Goal: Task Accomplishment & Management: Manage account settings

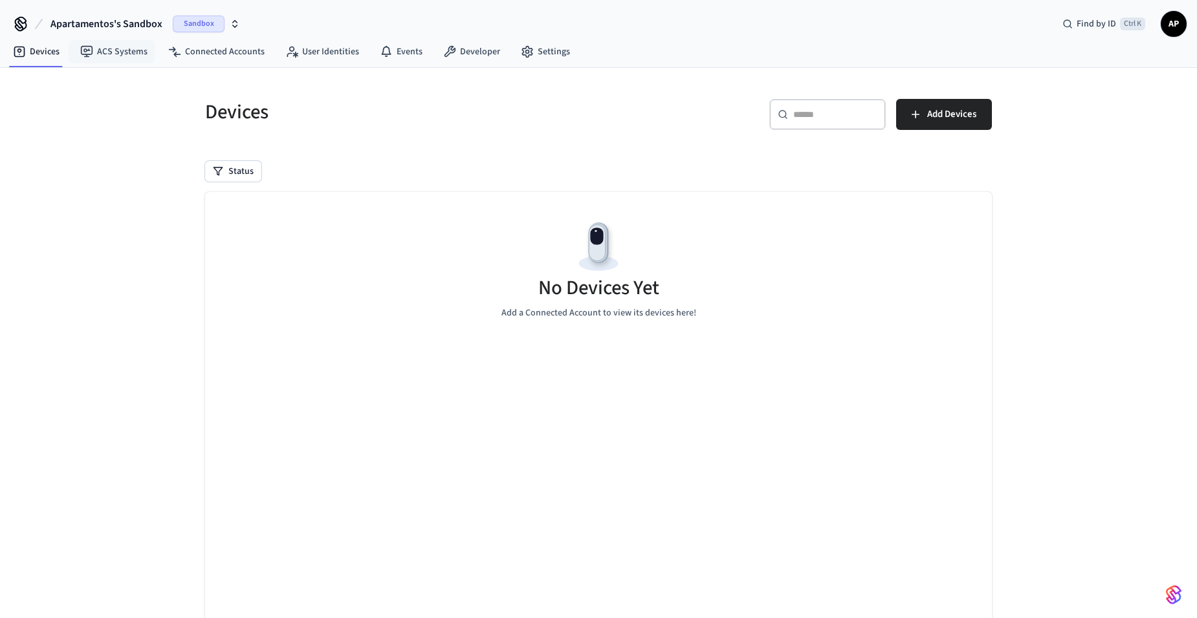
click at [138, 18] on span "Apartamentos's Sandbox" at bounding box center [106, 24] width 112 height 16
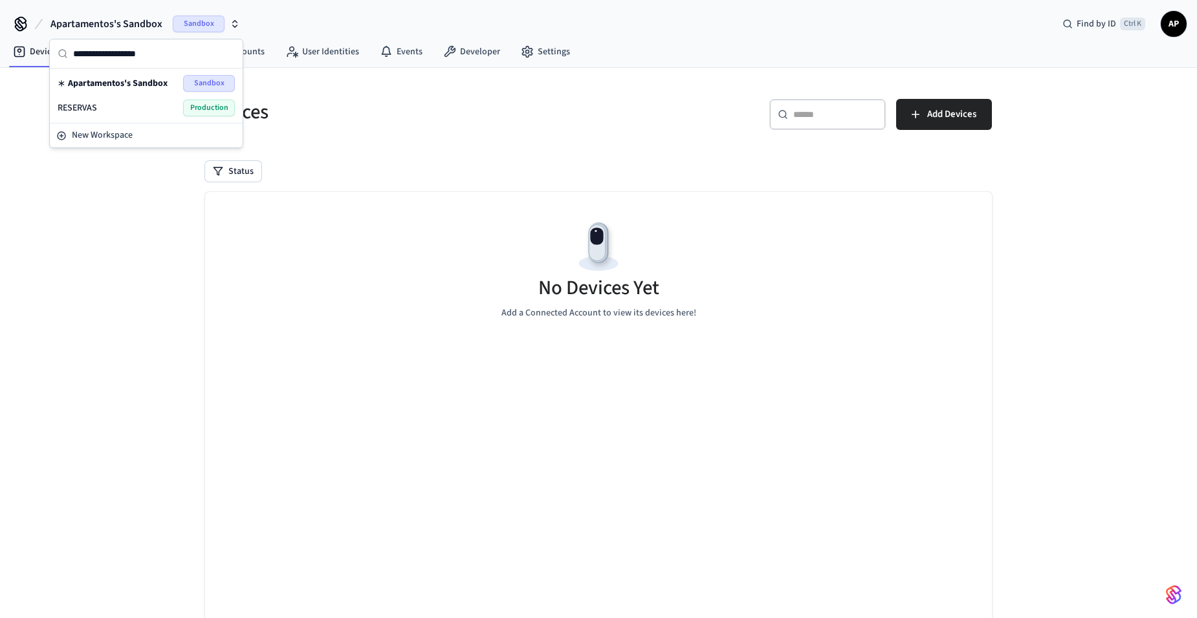
click at [135, 116] on div "RESERVAS Production" at bounding box center [146, 108] width 188 height 25
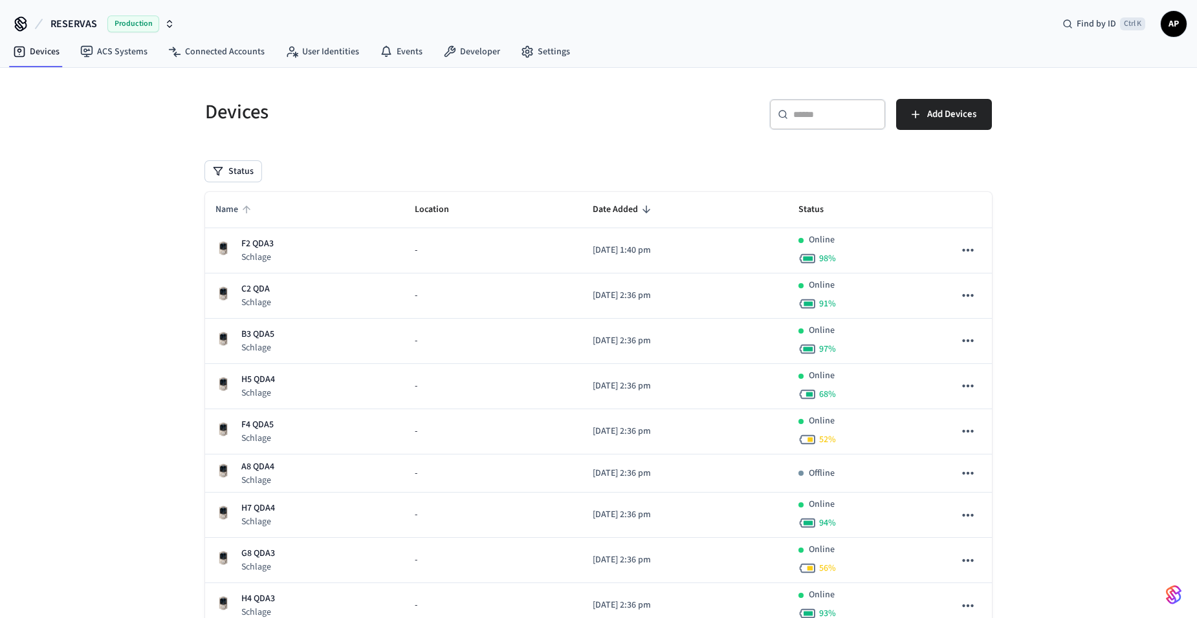
click at [240, 210] on span "Name" at bounding box center [234, 210] width 39 height 20
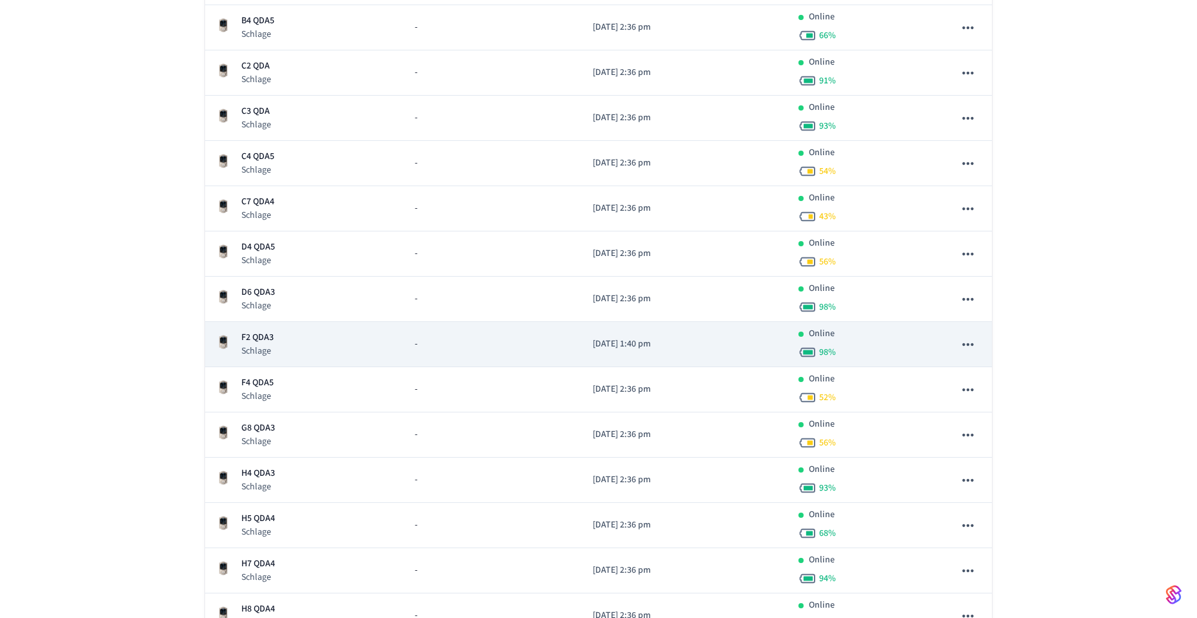
scroll to position [517, 0]
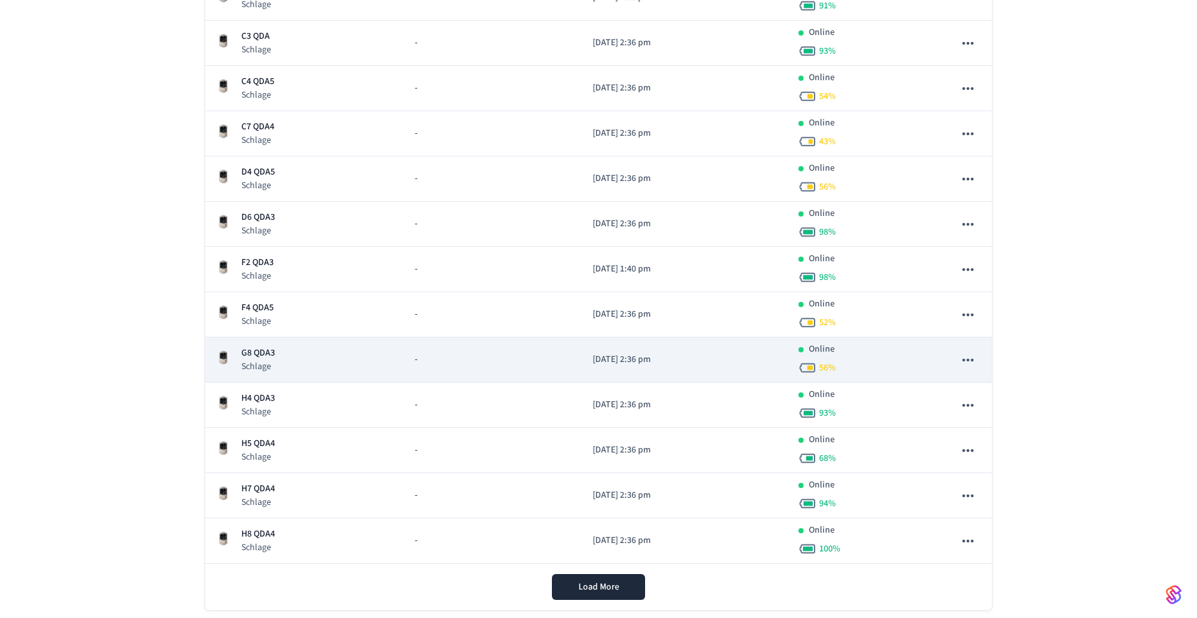
click at [281, 345] on td "G8 QDA3 Schlage" at bounding box center [304, 360] width 199 height 45
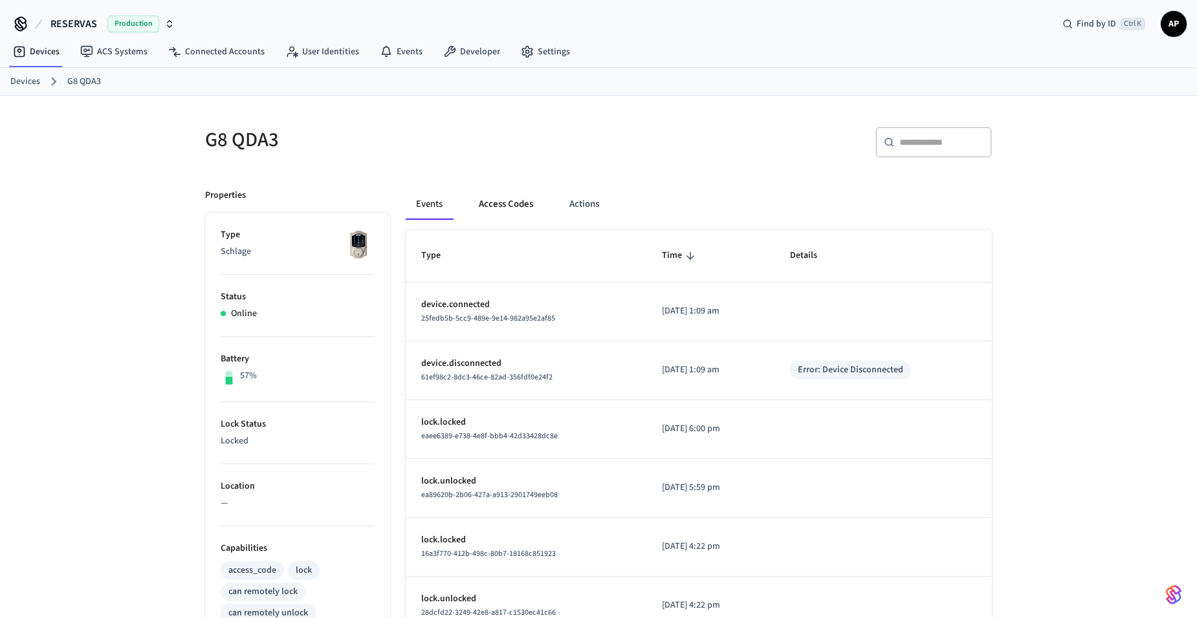
click at [510, 210] on button "Access Codes" at bounding box center [505, 204] width 75 height 31
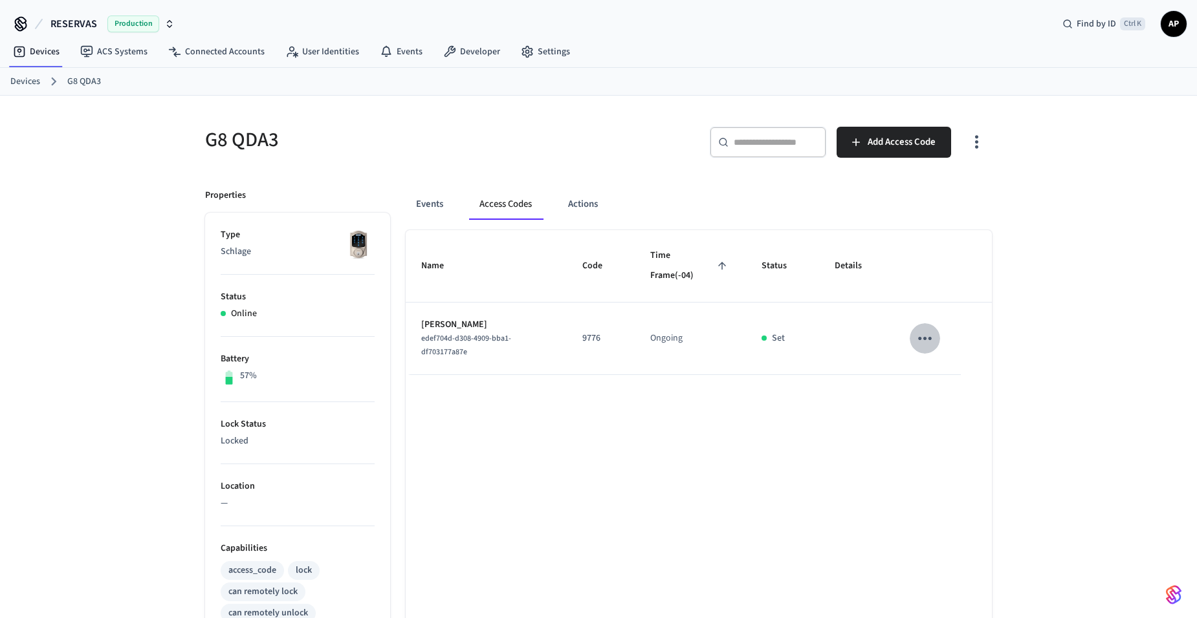
click at [925, 345] on icon "sticky table" at bounding box center [925, 339] width 20 height 20
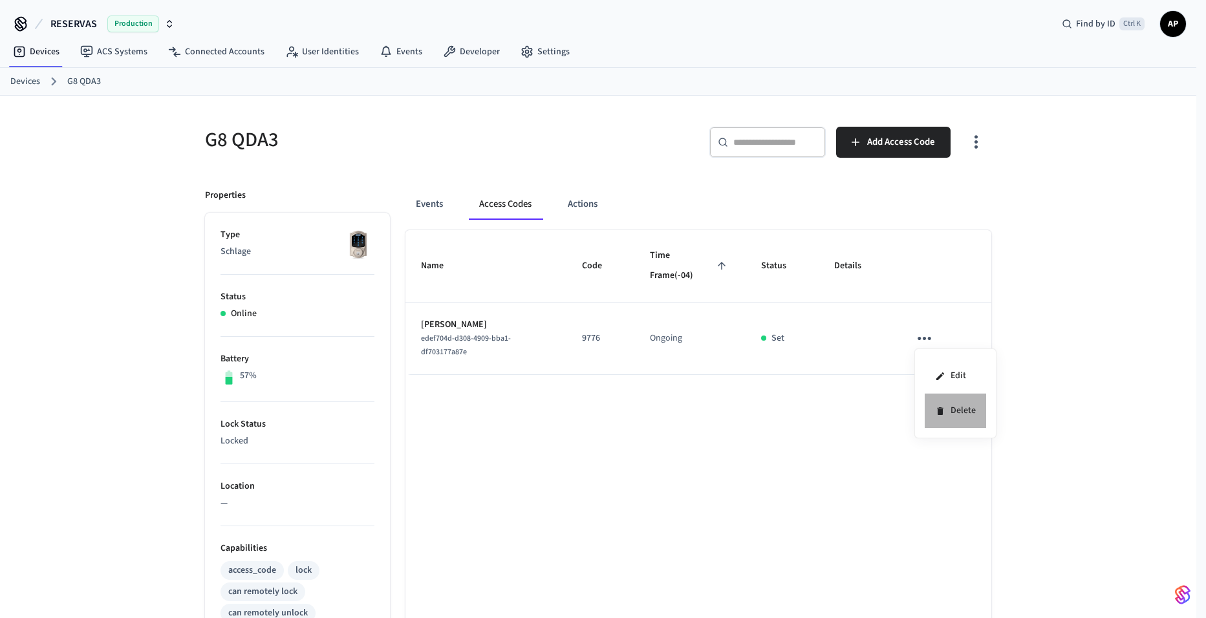
click at [946, 406] on li "Delete" at bounding box center [955, 411] width 61 height 34
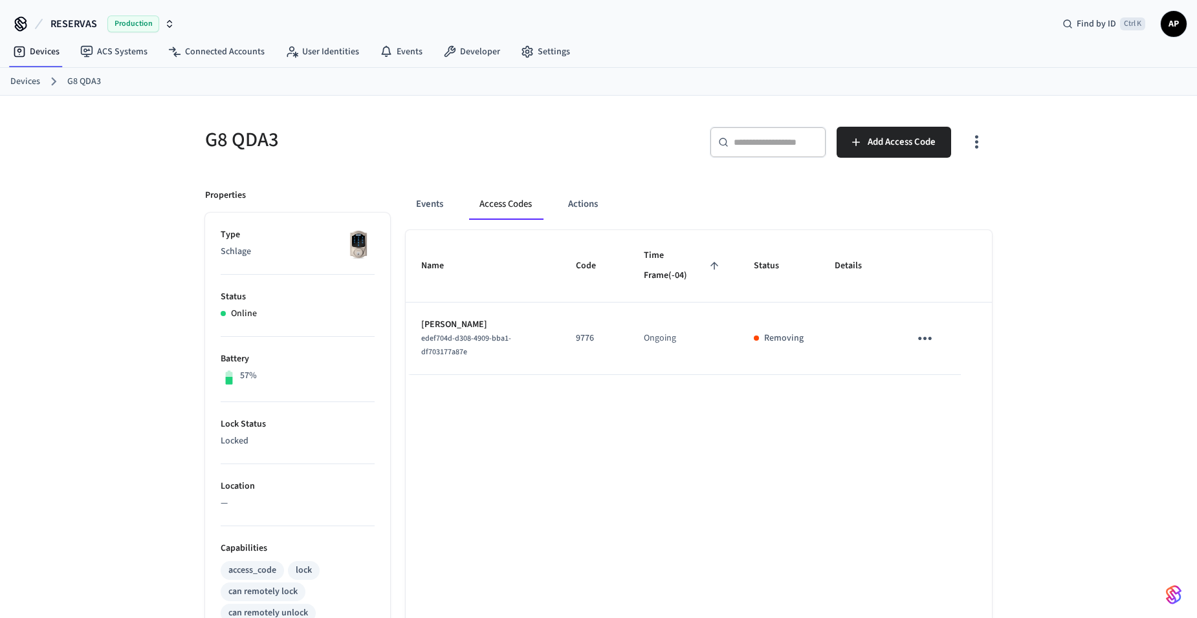
click at [32, 81] on link "Devices" at bounding box center [25, 82] width 30 height 14
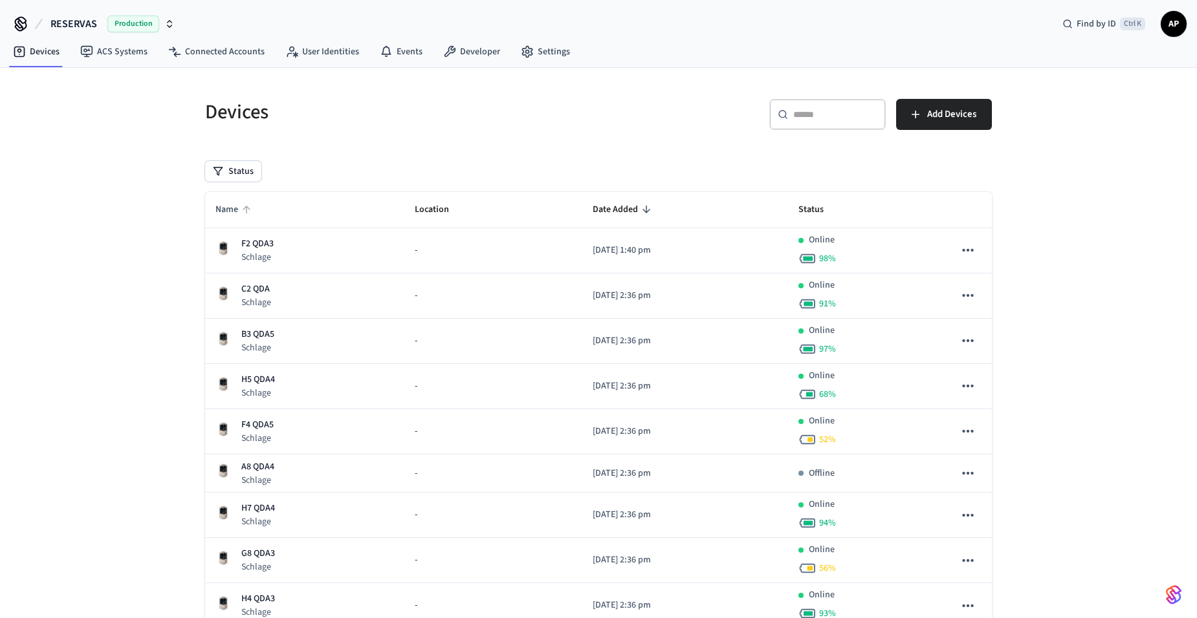
click at [228, 206] on span "Name" at bounding box center [234, 210] width 39 height 20
